Goal: Download file/media

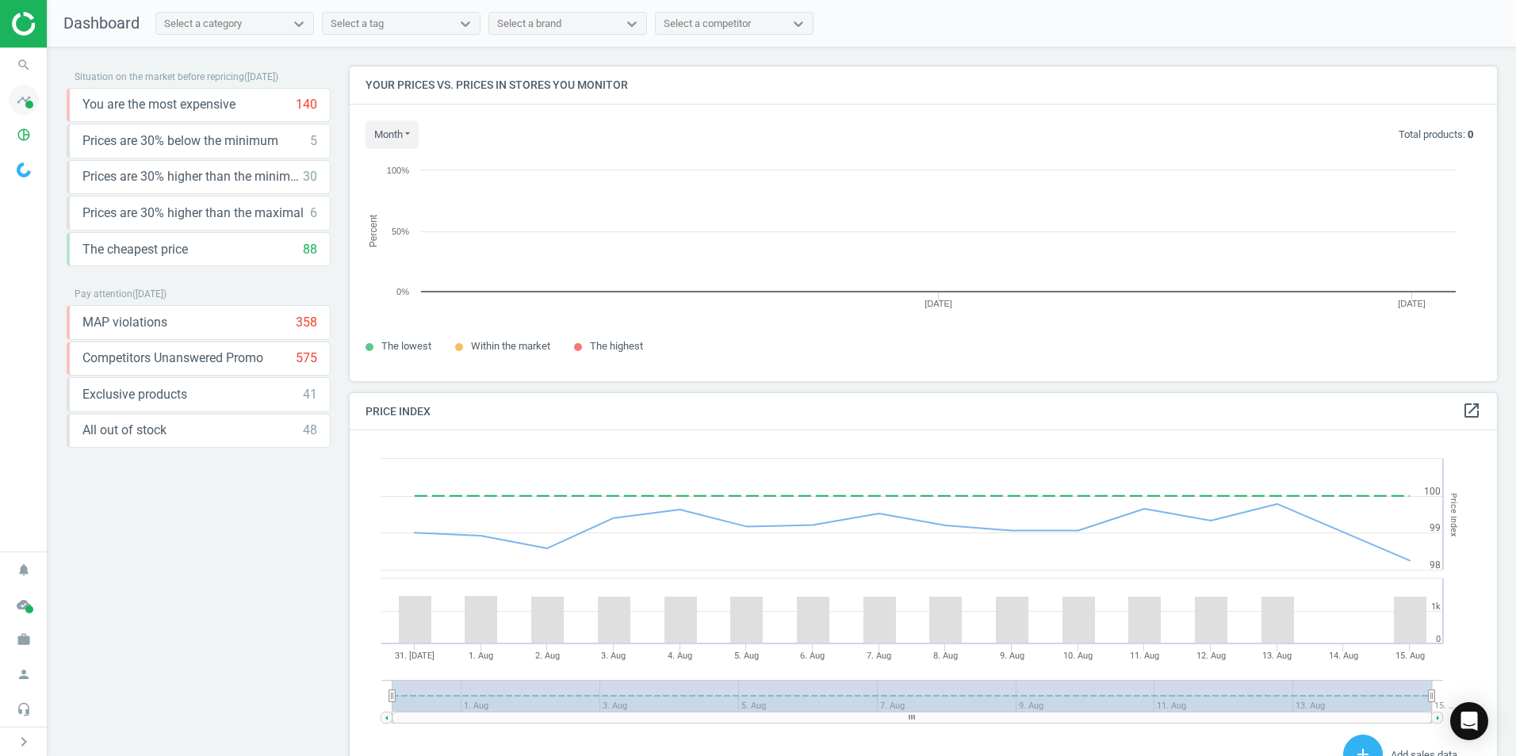
scroll to position [389, 1160]
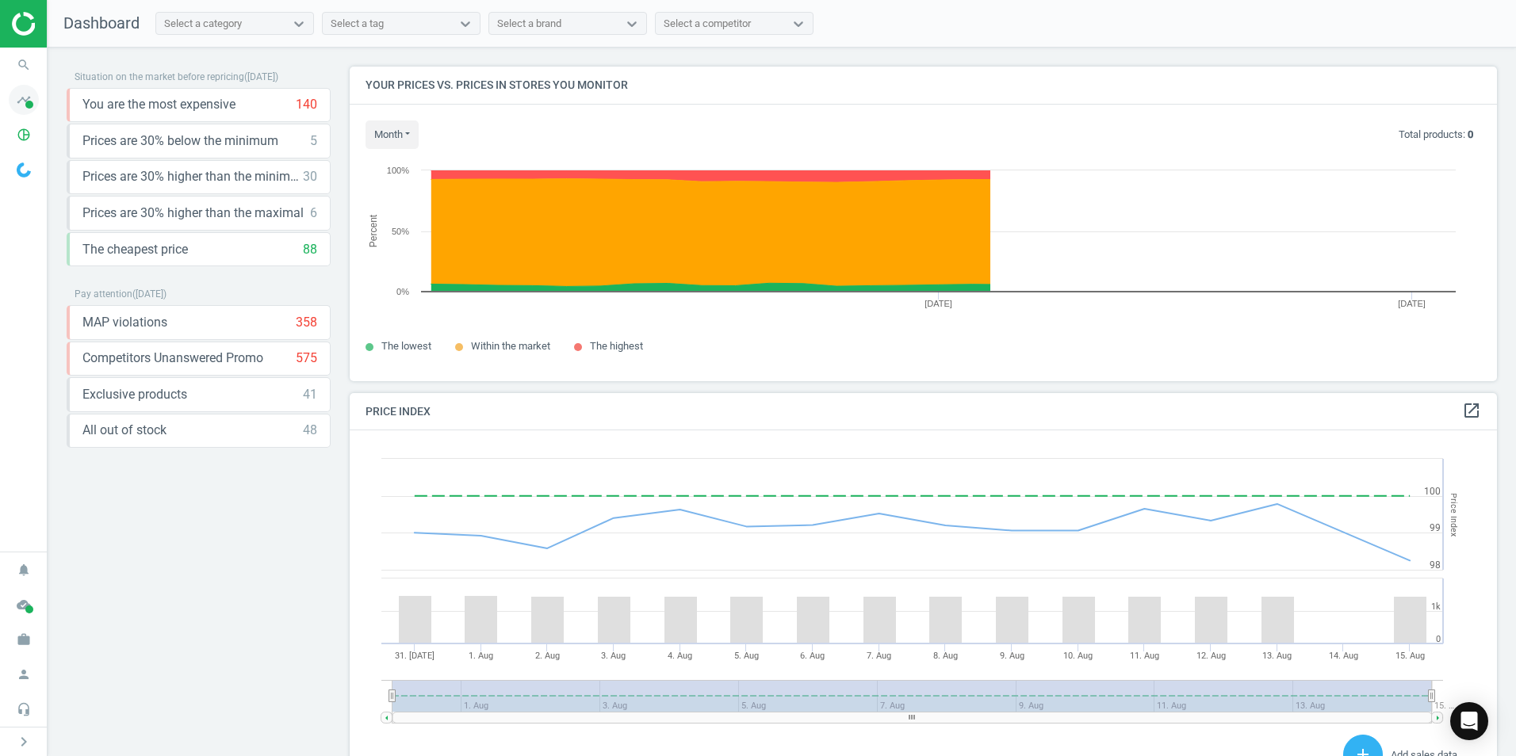
click at [23, 111] on icon "timeline" at bounding box center [24, 100] width 30 height 30
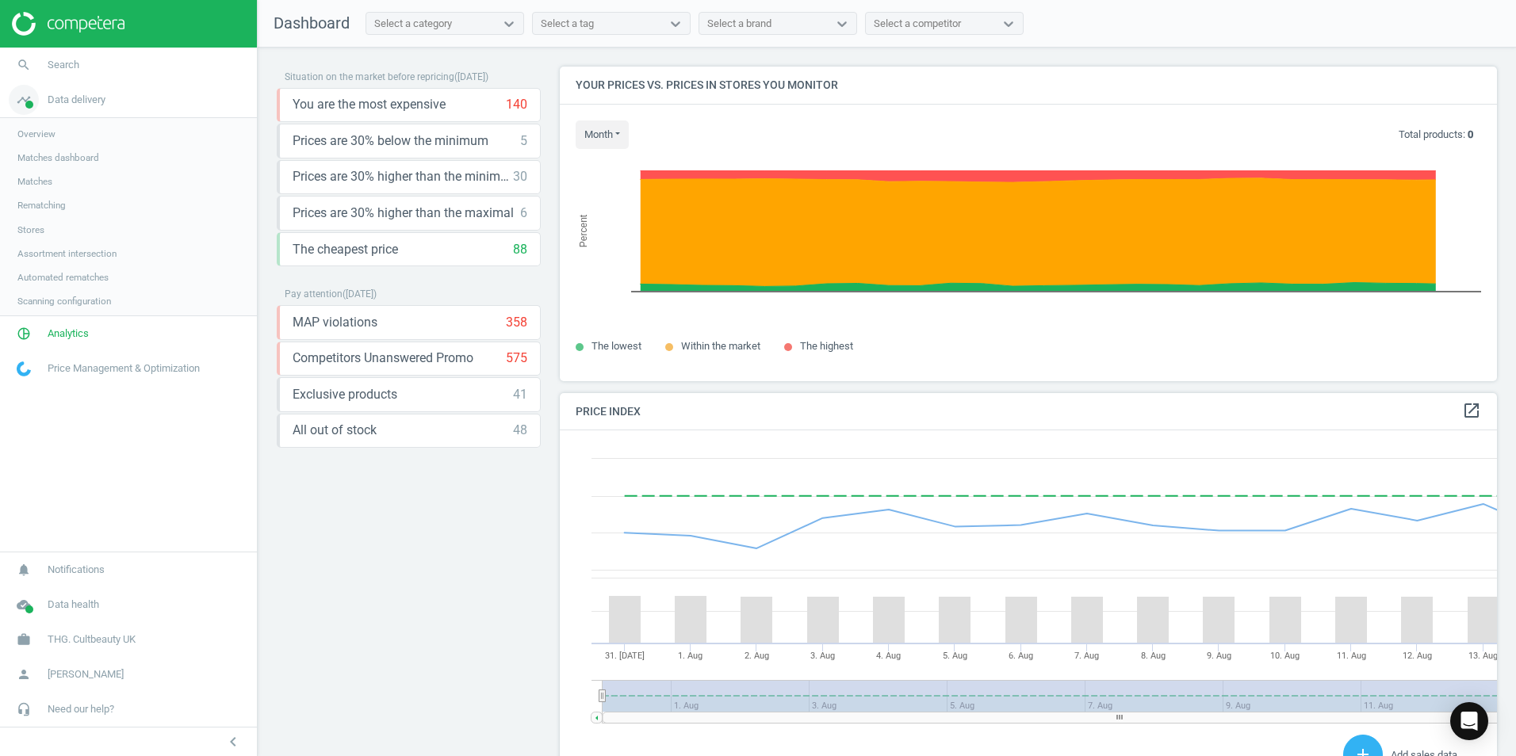
scroll to position [389, 950]
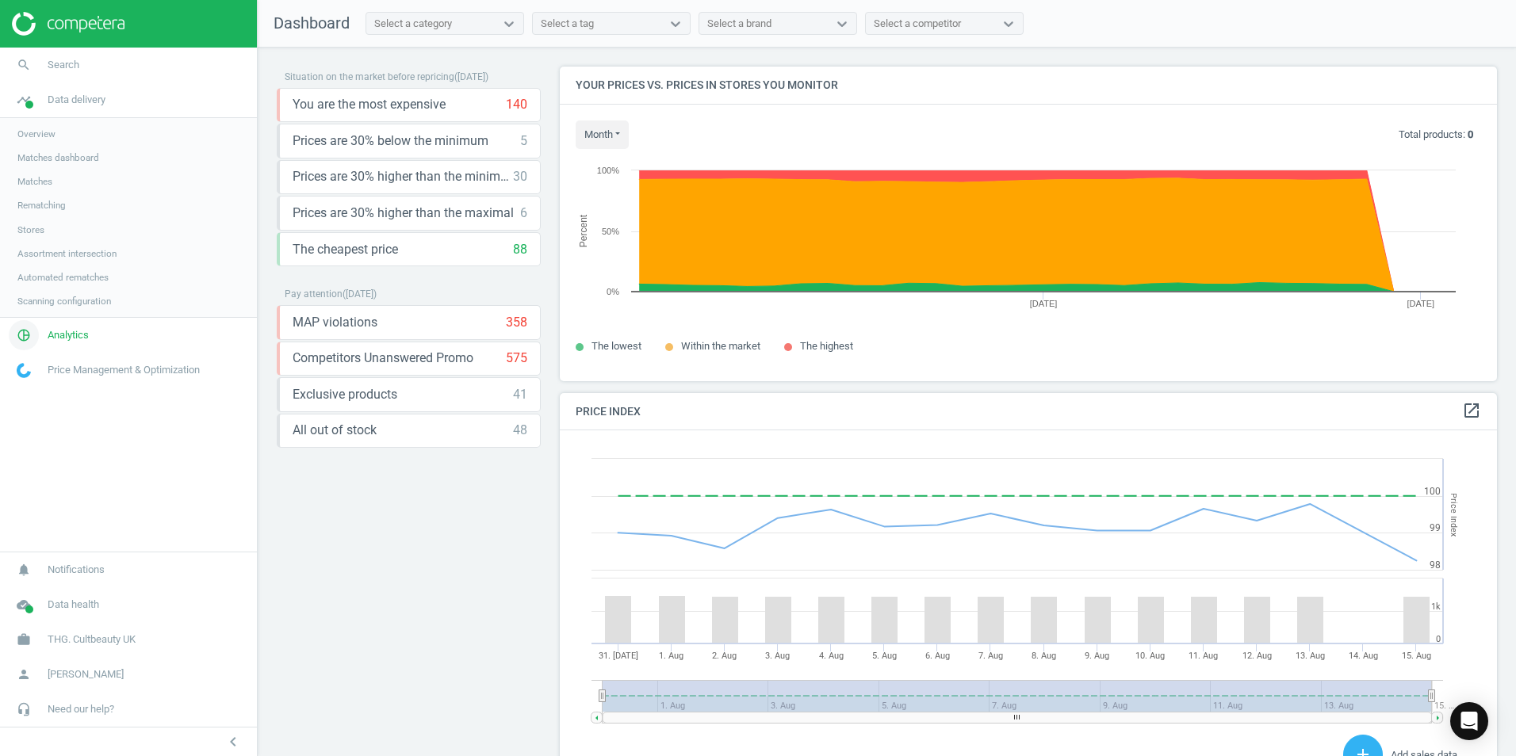
click at [38, 337] on icon "pie_chart_outlined" at bounding box center [24, 335] width 30 height 30
click at [47, 196] on span "Products" at bounding box center [35, 192] width 37 height 13
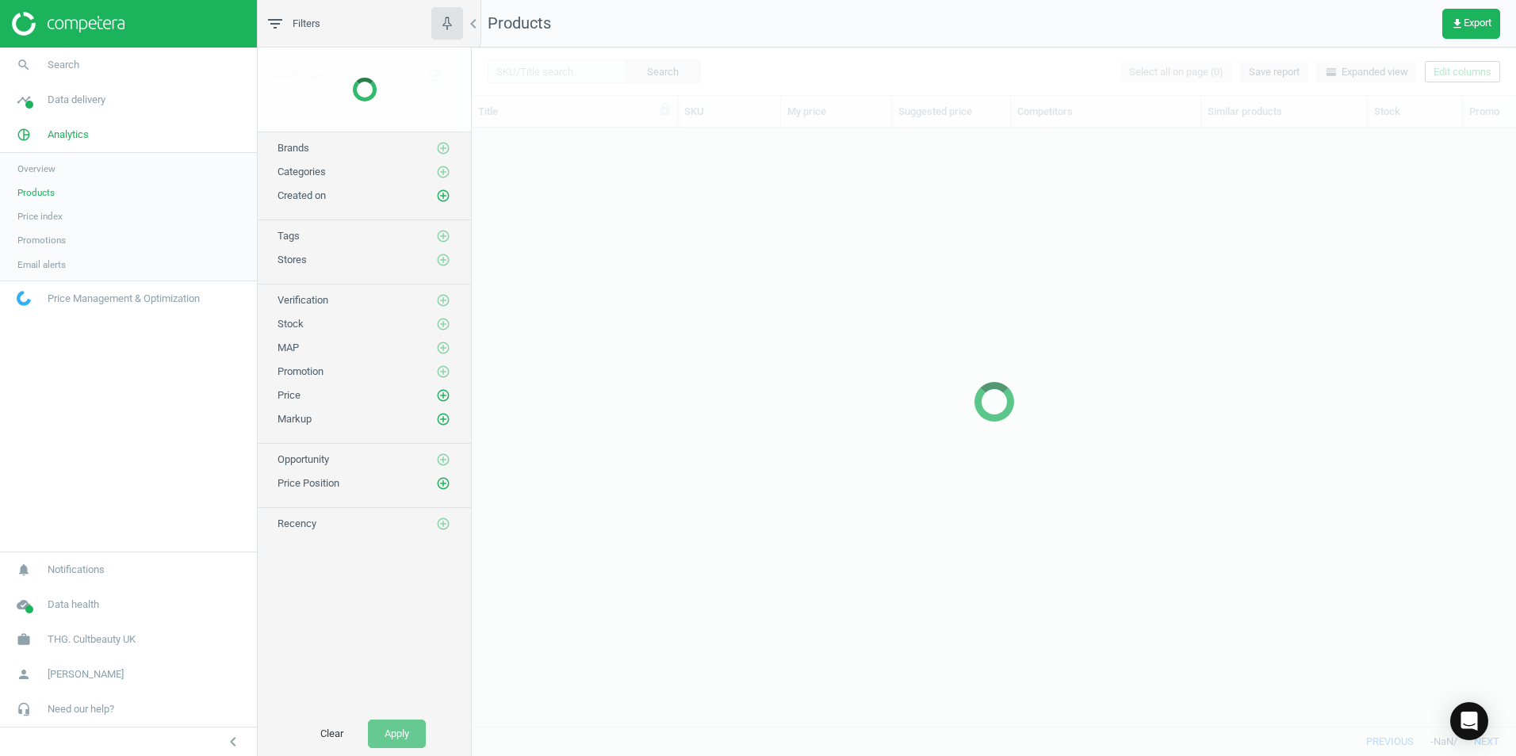
scroll to position [575, 1032]
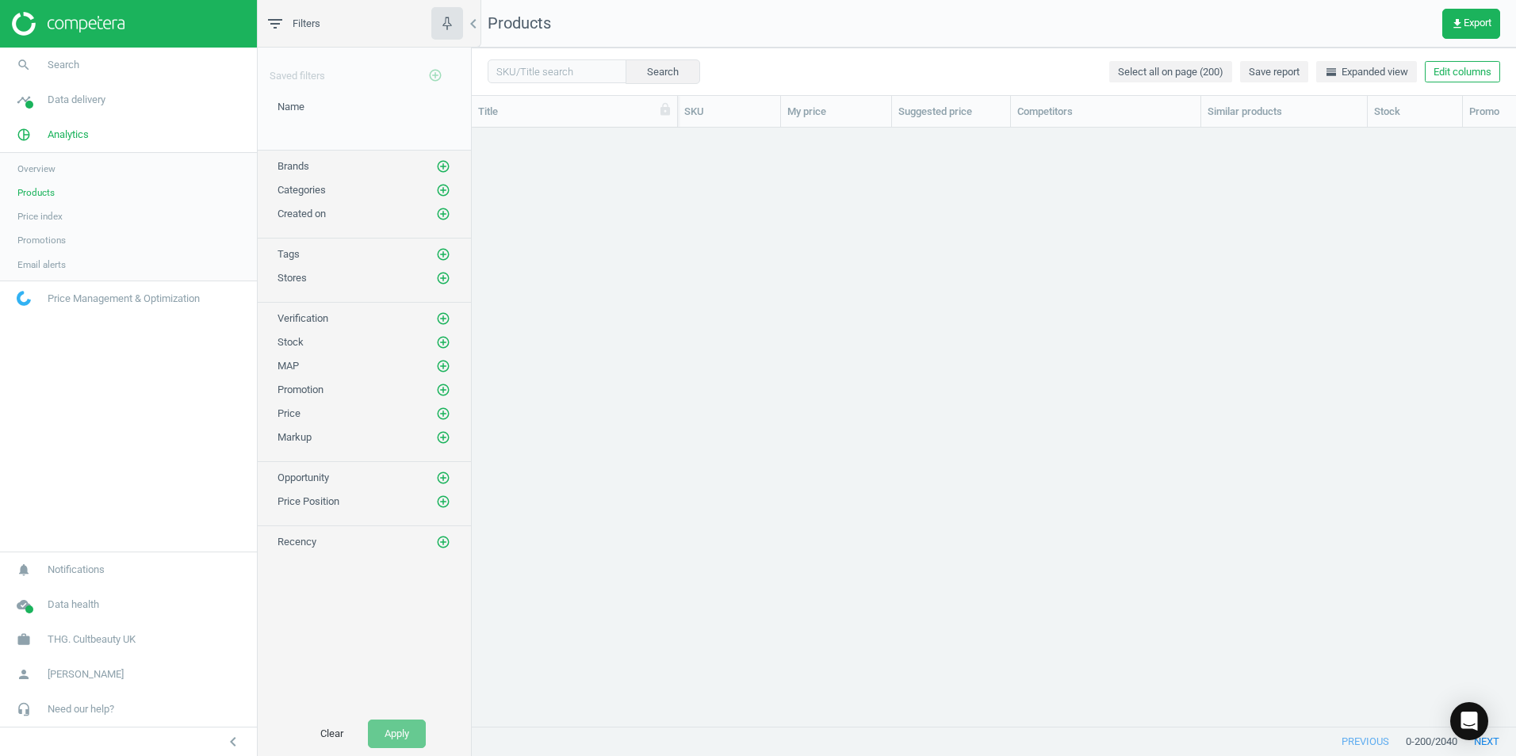
click at [48, 270] on span "Email alerts" at bounding box center [41, 264] width 48 height 13
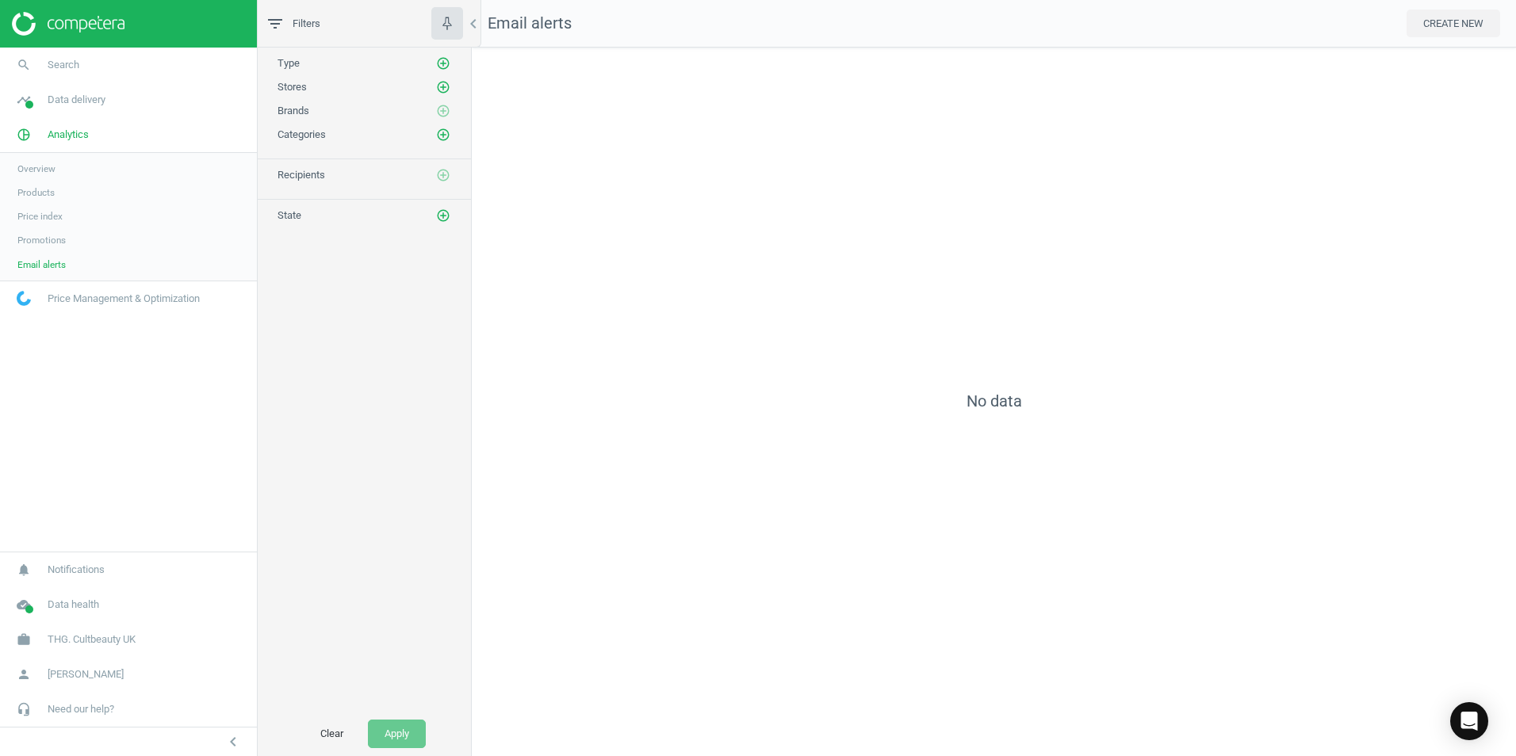
scroll to position [733, 1069]
click at [1008, 312] on div "No data" at bounding box center [994, 402] width 1044 height 709
click at [1482, 25] on button "CREATE NEW" at bounding box center [1453, 24] width 94 height 29
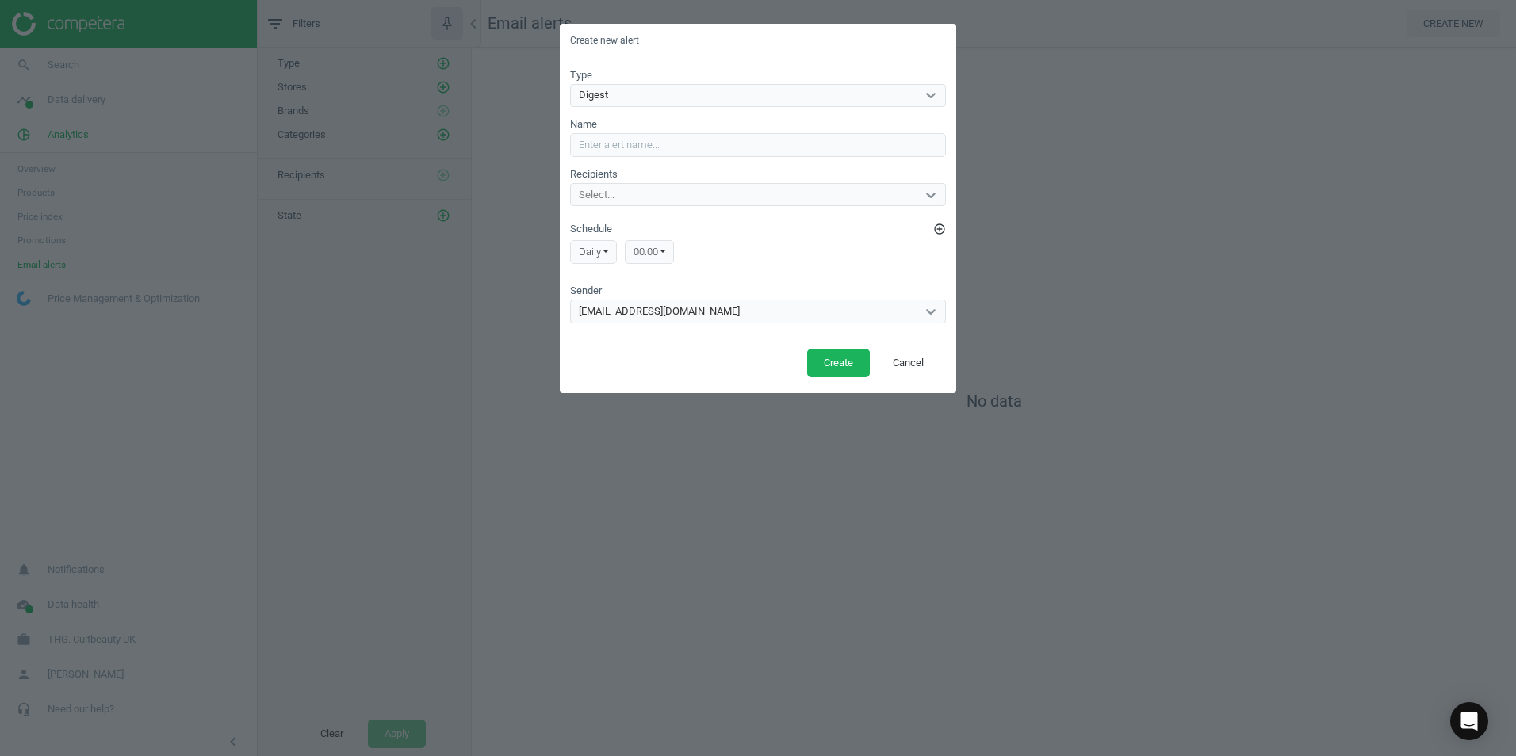
click at [845, 92] on div "Digest" at bounding box center [744, 95] width 346 height 21
click at [763, 69] on div "Type Digest" at bounding box center [758, 88] width 376 height 40
click at [901, 361] on button "Cancel" at bounding box center [908, 363] width 64 height 29
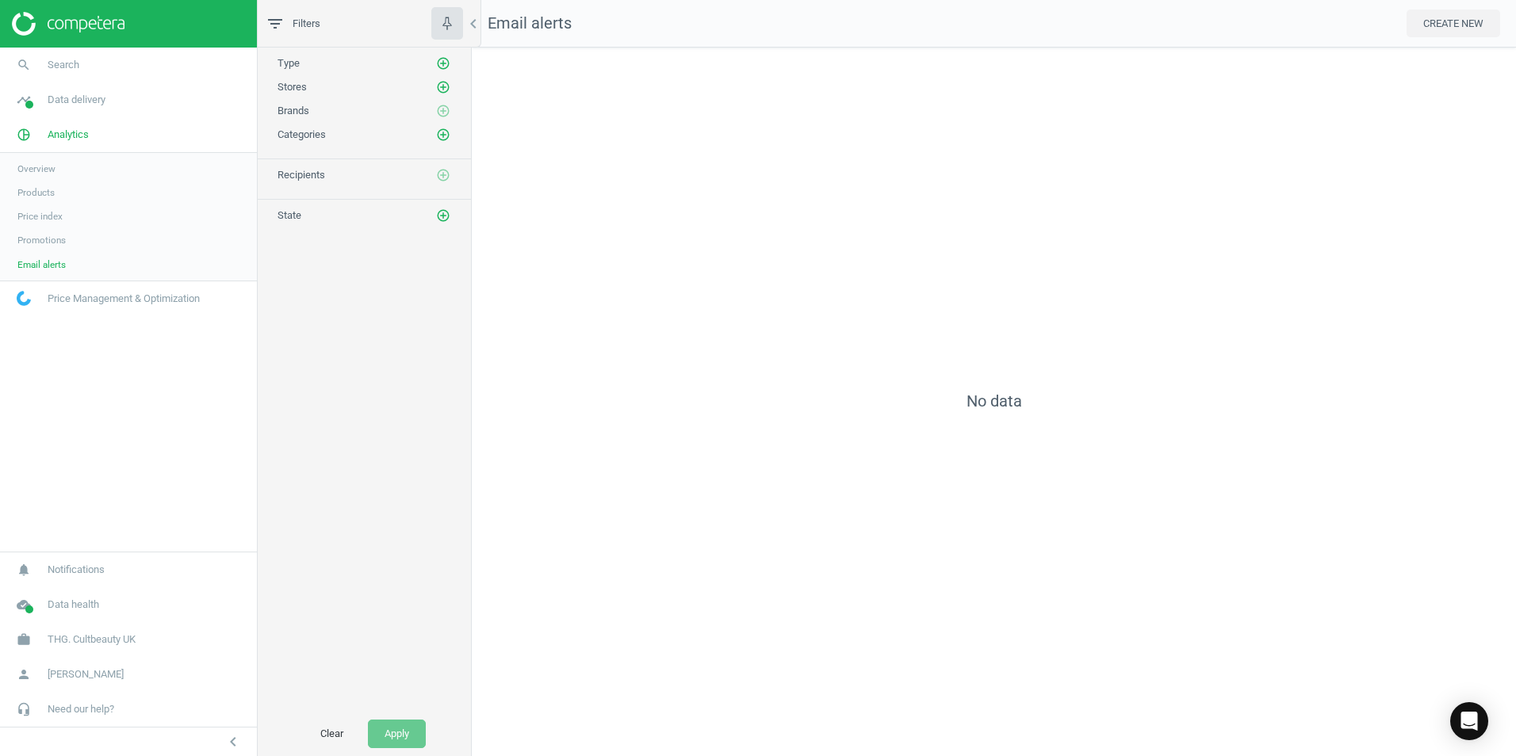
click at [40, 197] on span "Products" at bounding box center [35, 192] width 37 height 13
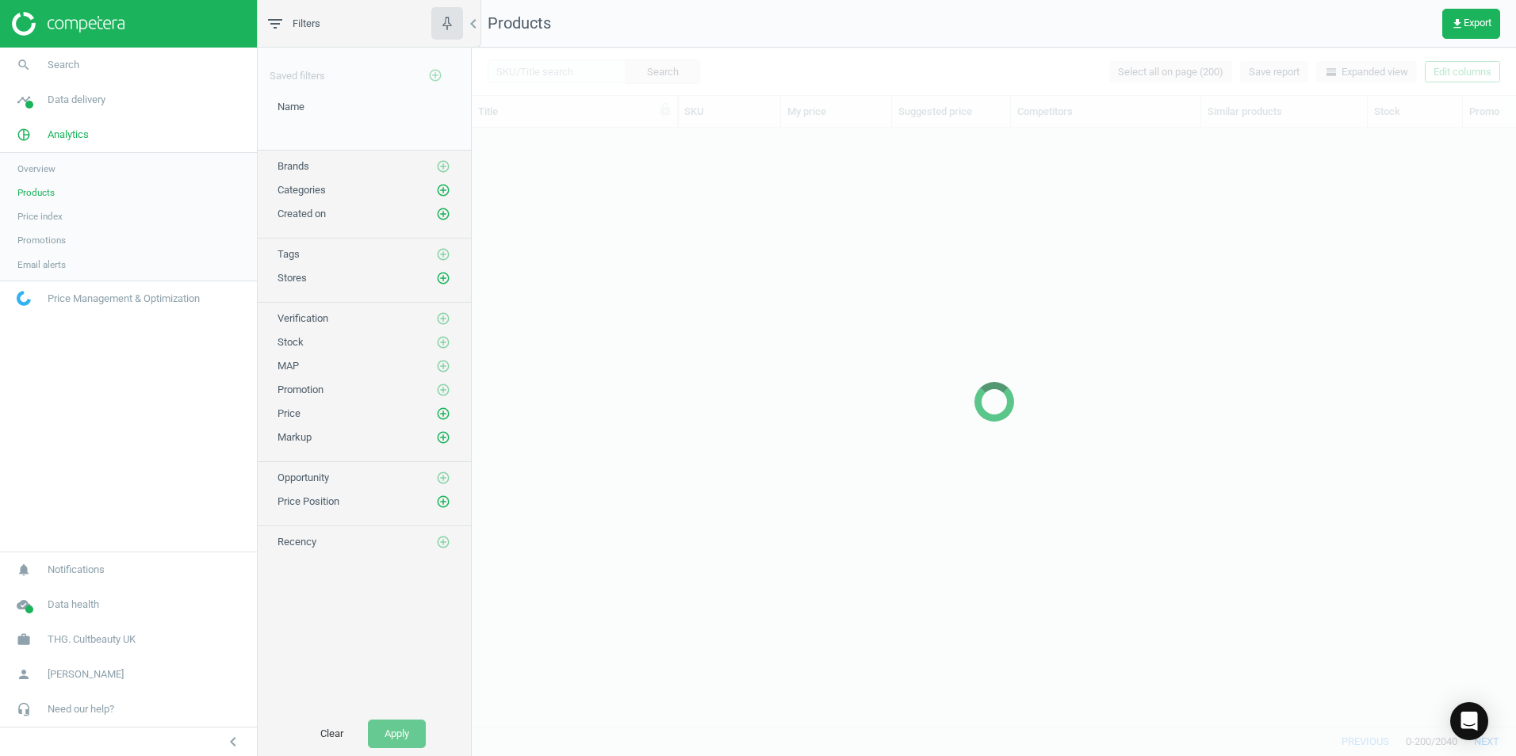
scroll to position [575, 1032]
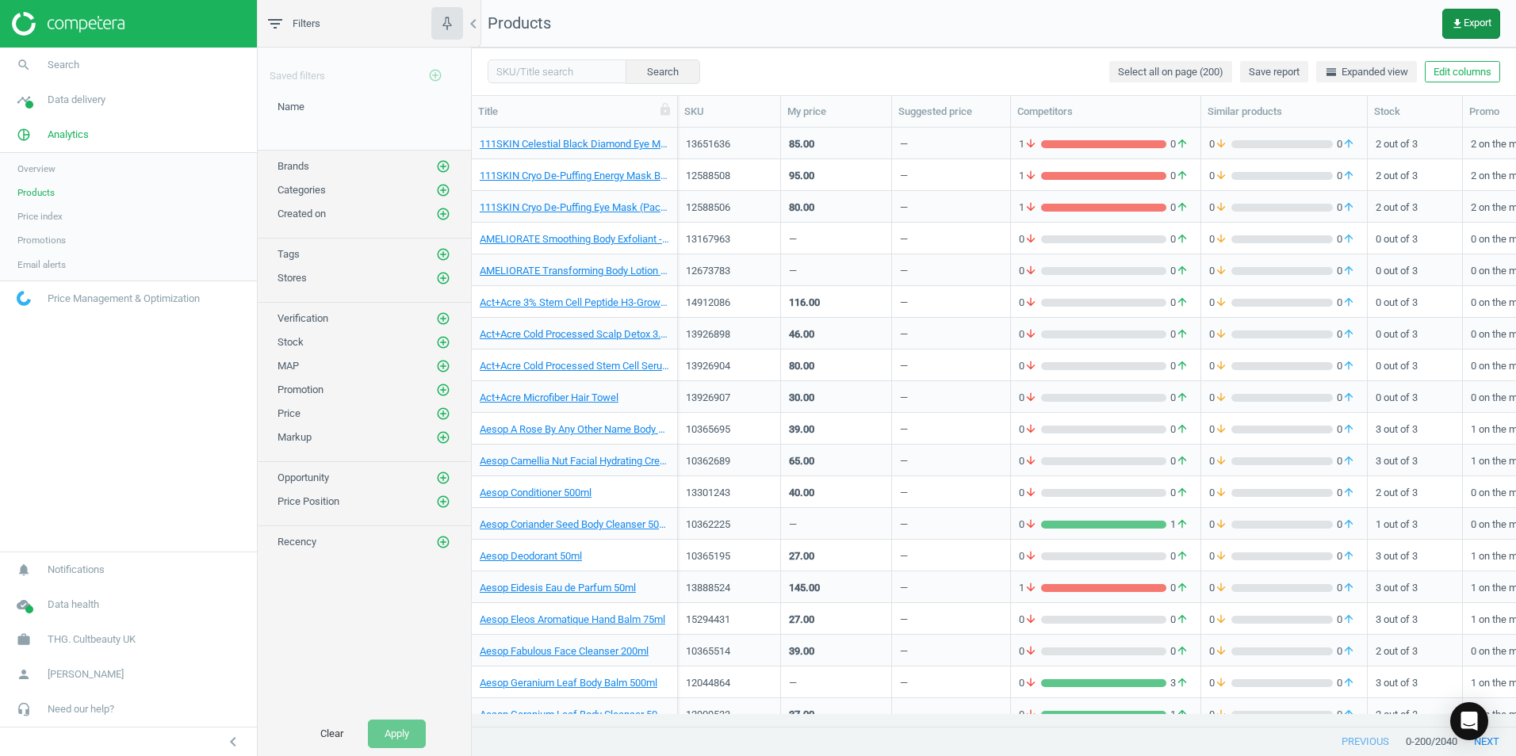
click at [1463, 29] on span "get_app Export" at bounding box center [1471, 23] width 40 height 13
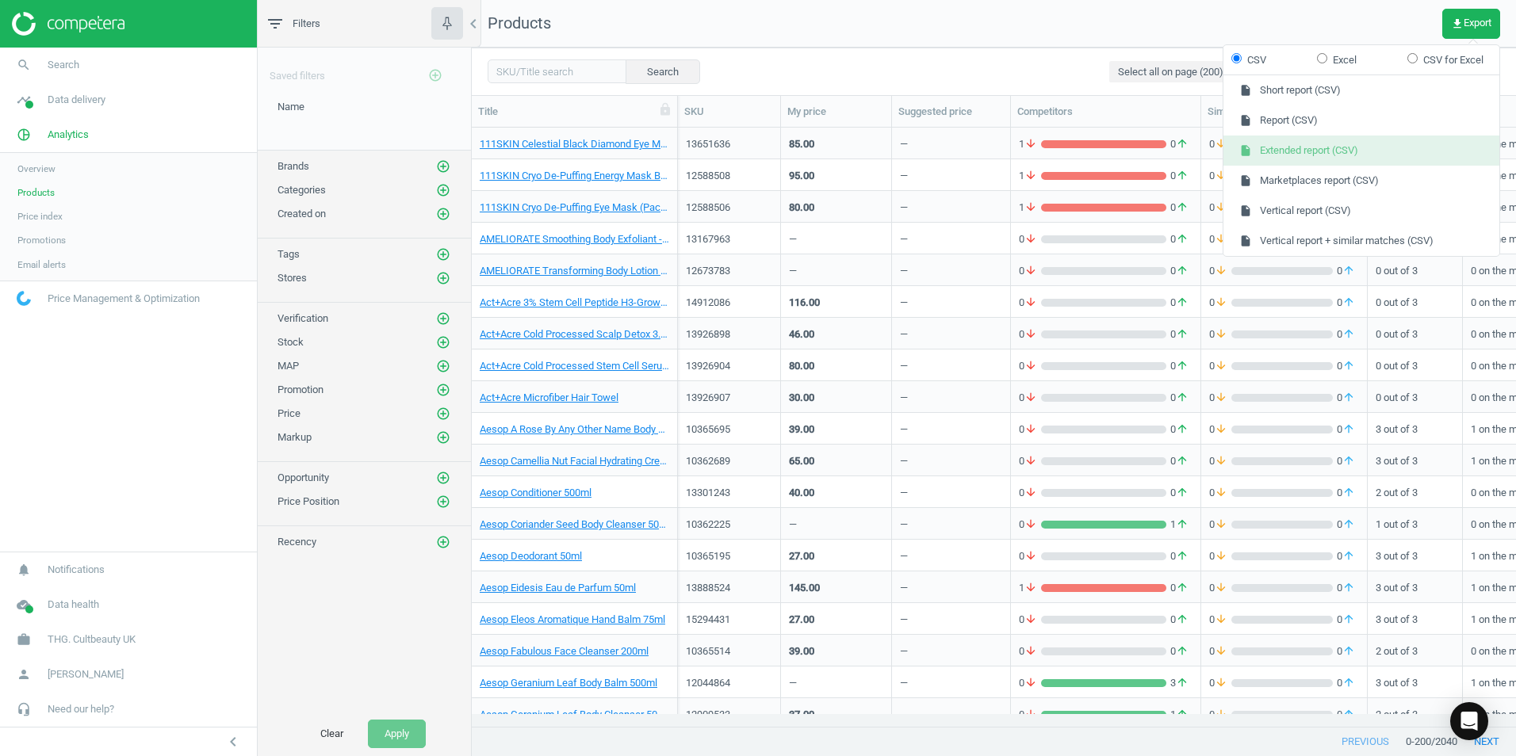
click at [1366, 157] on button "insert_drive_file Extended report (CSV)" at bounding box center [1361, 151] width 276 height 30
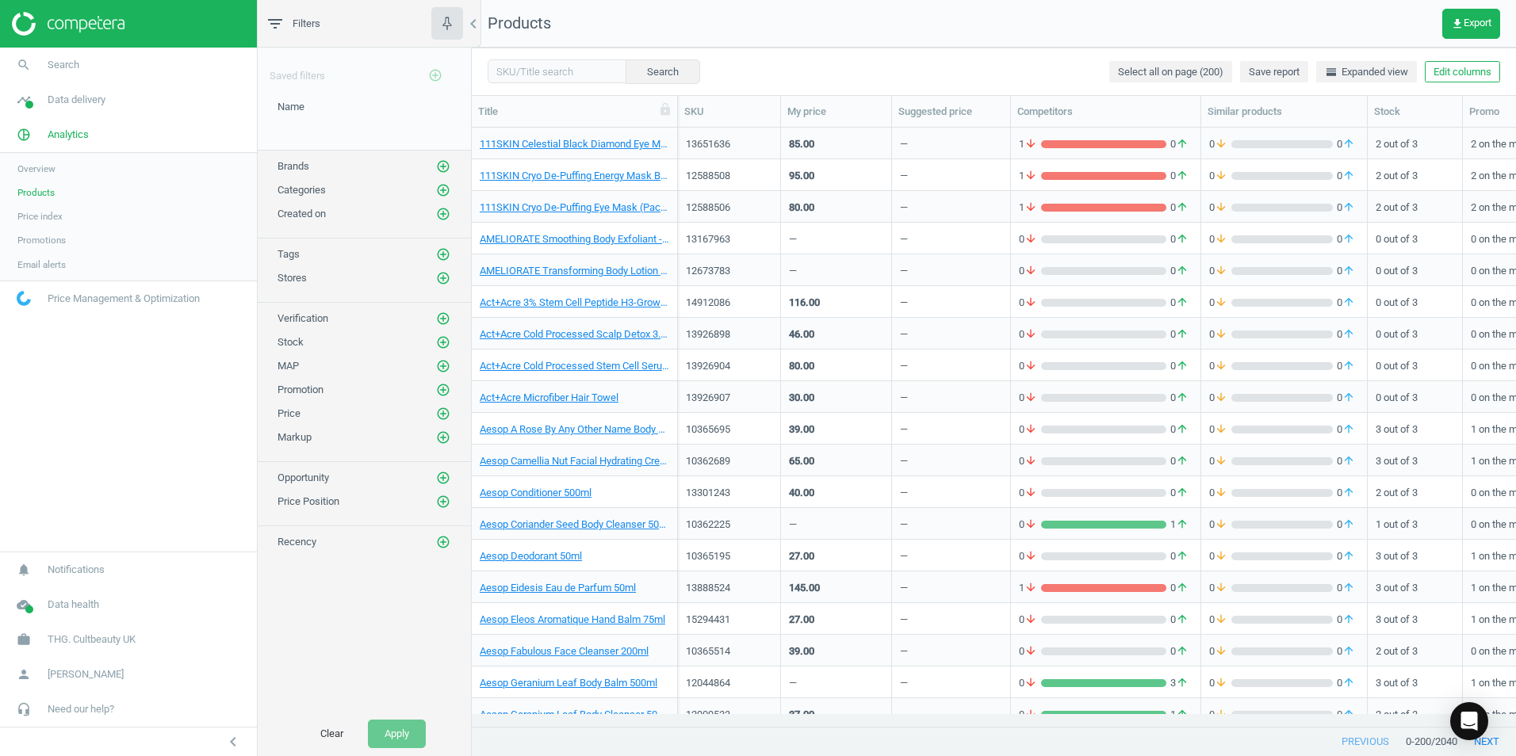
click at [879, 45] on nav "Products get_app Export" at bounding box center [994, 24] width 1044 height 48
click at [1452, 21] on icon "get_app" at bounding box center [1457, 23] width 13 height 13
